Goal: Navigation & Orientation: Find specific page/section

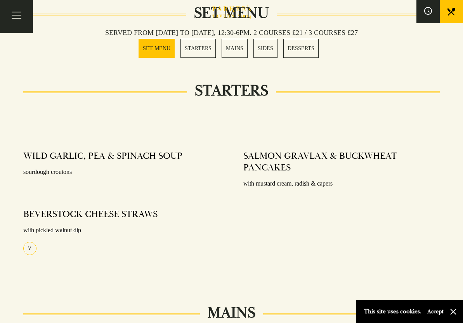
scroll to position [188, 0]
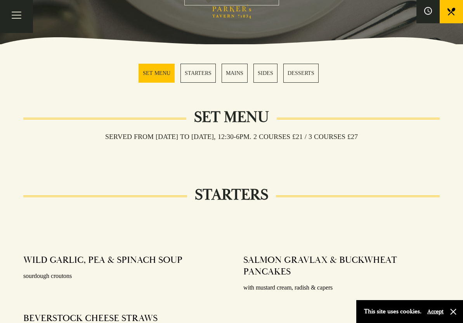
click at [235, 70] on link "MAINS" at bounding box center [234, 73] width 26 height 19
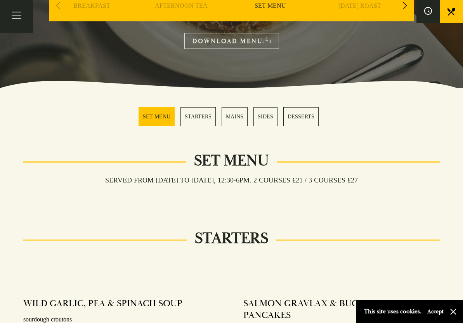
scroll to position [120, 0]
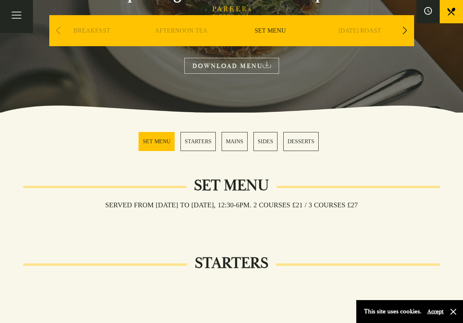
click at [235, 141] on link "MAINS" at bounding box center [234, 141] width 26 height 19
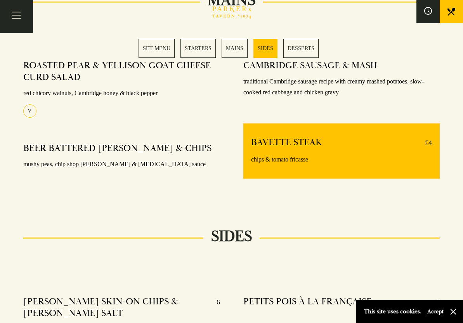
scroll to position [605, 0]
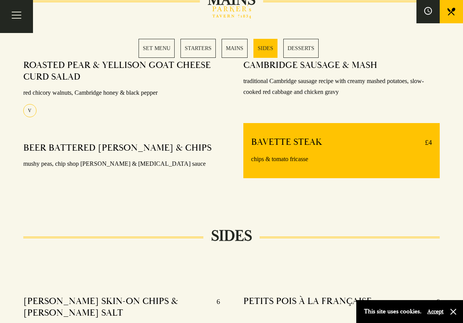
click at [159, 48] on link "SET MENU" at bounding box center [156, 48] width 36 height 19
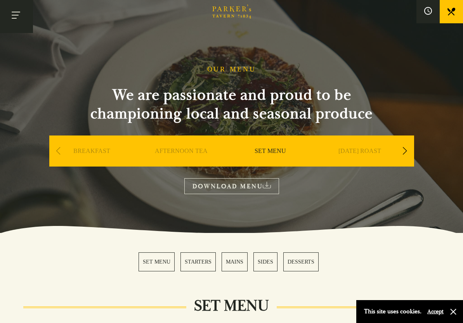
click at [19, 14] on button "Toggle navigation" at bounding box center [16, 16] width 33 height 33
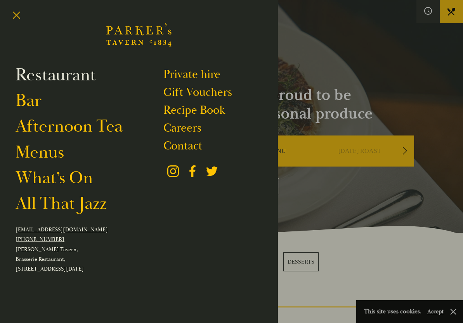
click at [76, 77] on link "Restaurant" at bounding box center [56, 74] width 80 height 21
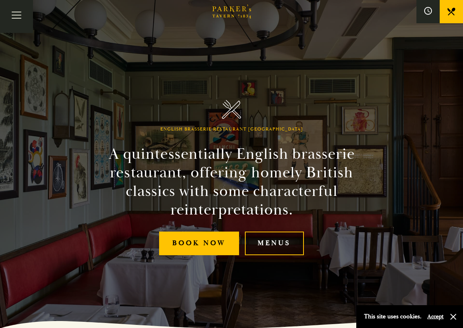
click at [284, 239] on link "Menus" at bounding box center [274, 244] width 59 height 24
